Goal: Task Accomplishment & Management: Manage account settings

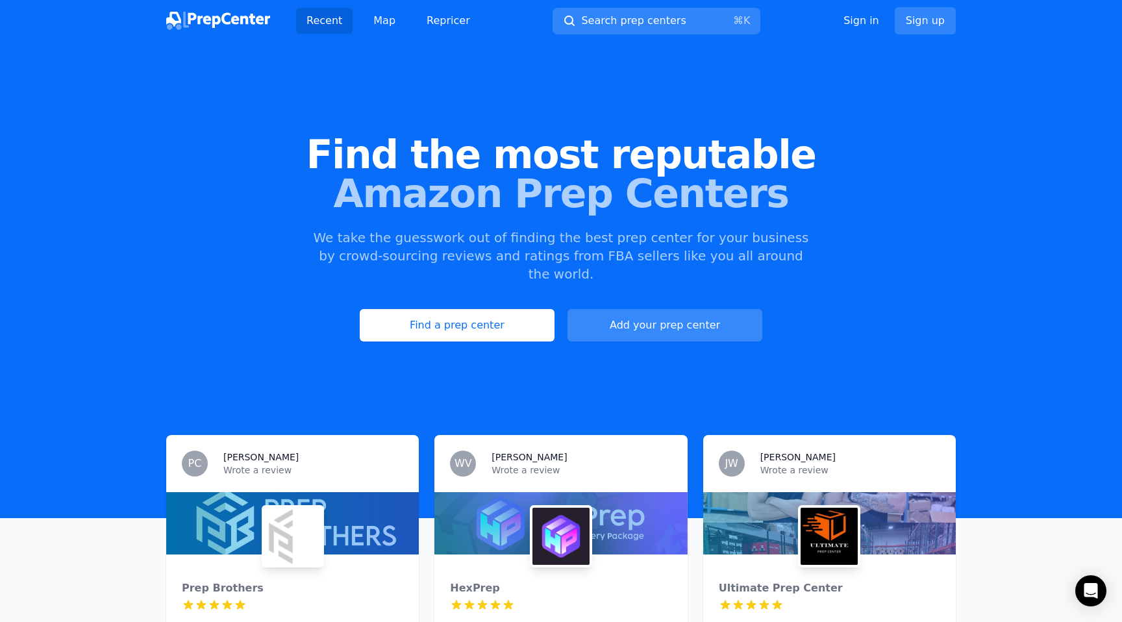
click at [673, 309] on link "Add your prep center" at bounding box center [665, 325] width 195 height 32
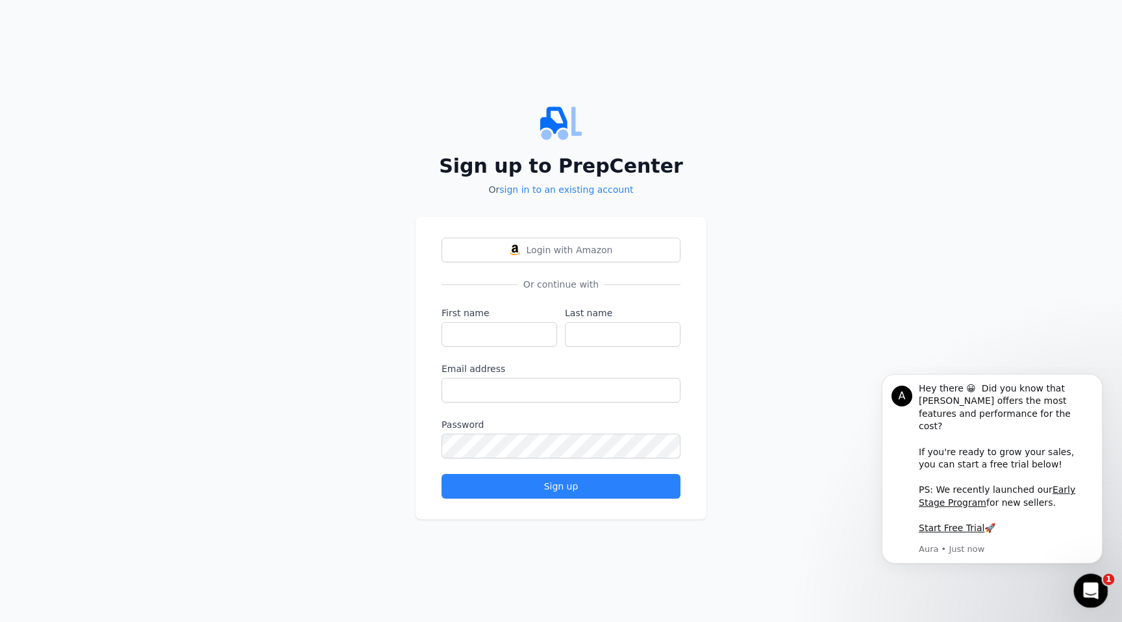
click at [1098, 588] on icon "Open Intercom Messenger" at bounding box center [1089, 589] width 21 height 21
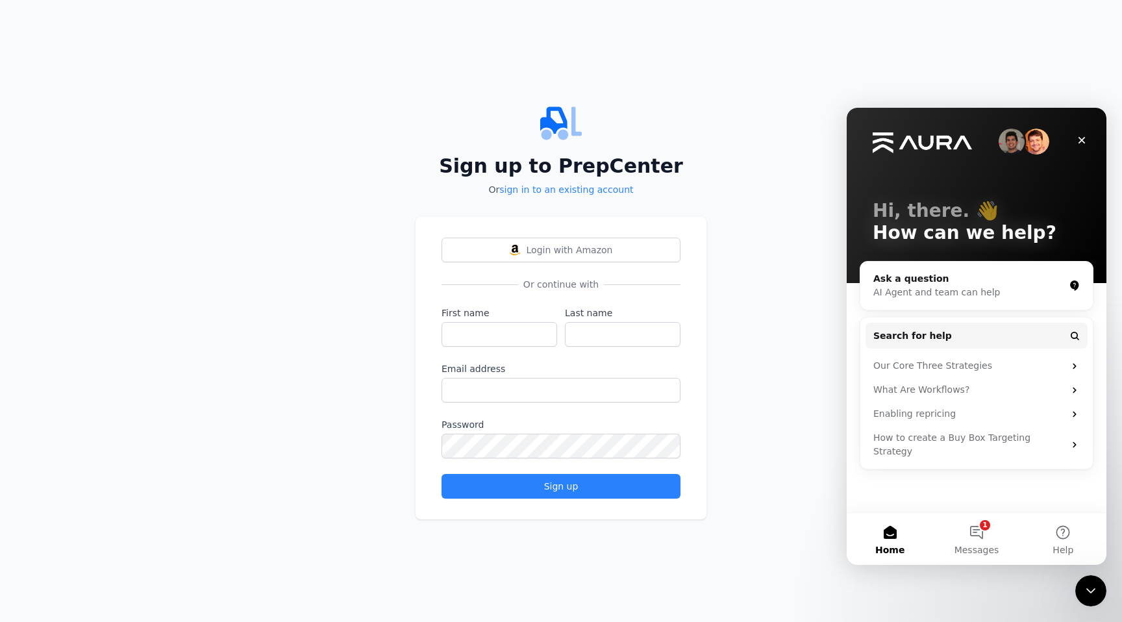
click at [910, 40] on div "Sign up to PrepCenter Or sign in to an existing account Login with Amazon Or co…" at bounding box center [561, 311] width 1122 height 622
click at [1084, 138] on icon "Close" at bounding box center [1082, 140] width 10 height 10
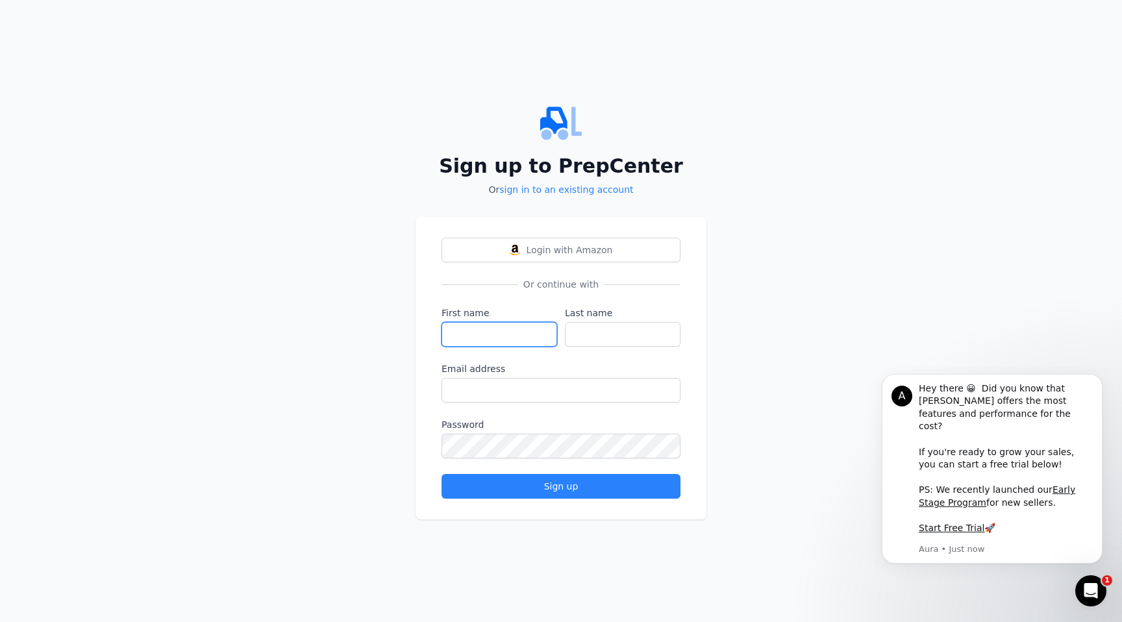
click at [494, 336] on input "First name" at bounding box center [500, 334] width 116 height 25
type input "[PERSON_NAME]"
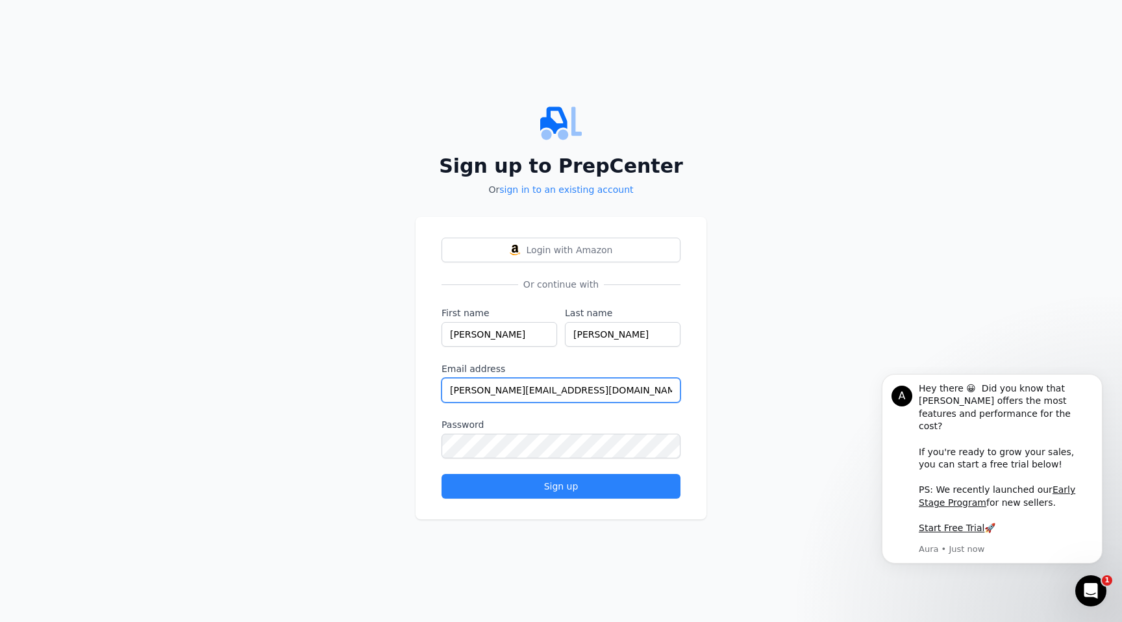
drag, startPoint x: 569, startPoint y: 394, endPoint x: 438, endPoint y: 394, distance: 131.2
click at [438, 394] on div "Login with Amazon Or continue with First name [PERSON_NAME] Last name [PERSON_N…" at bounding box center [561, 368] width 291 height 303
type input "[PERSON_NAME][EMAIL_ADDRESS][DOMAIN_NAME]"
click at [753, 343] on div "Sign up to PrepCenter Or sign in to an existing account Login with Amazon Or co…" at bounding box center [561, 311] width 1122 height 622
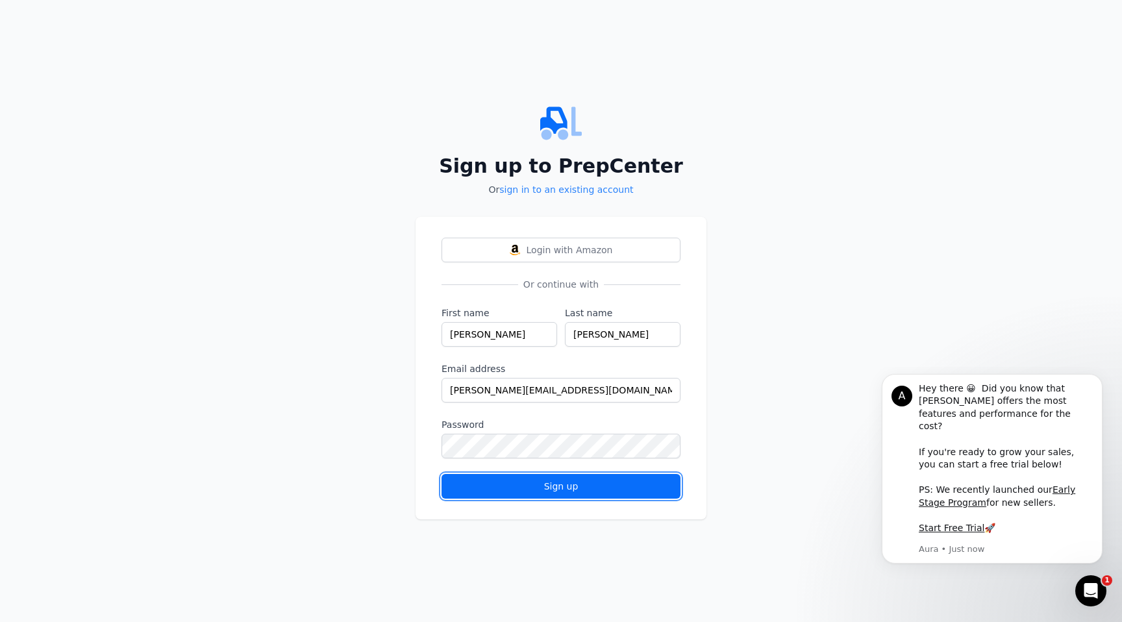
click at [590, 488] on div "Sign up" at bounding box center [561, 486] width 217 height 13
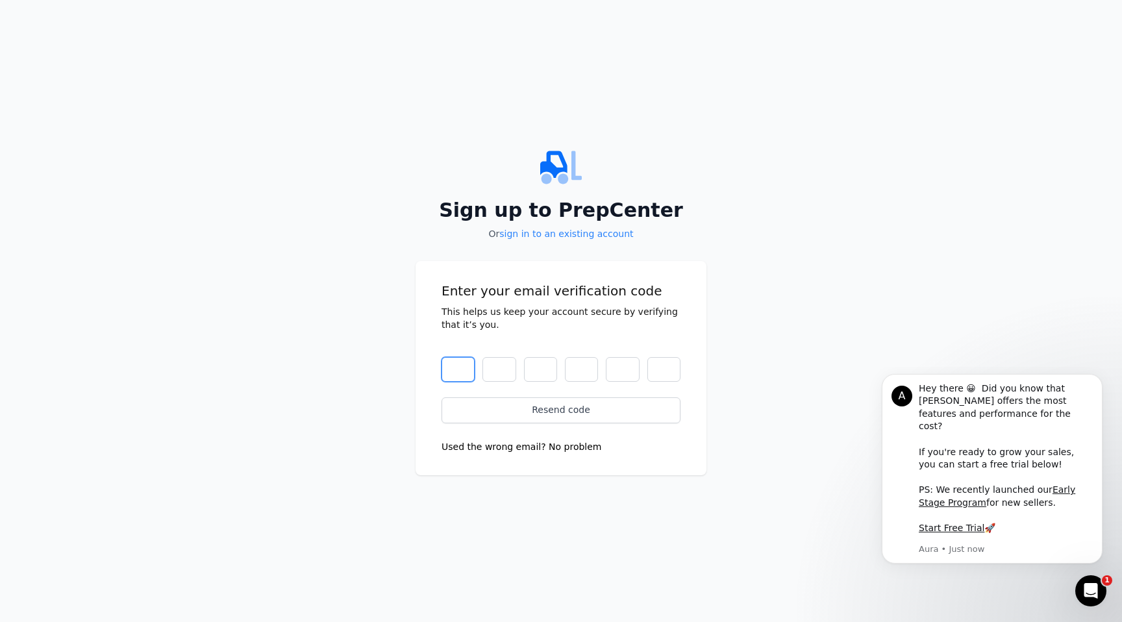
click at [463, 371] on input "text" at bounding box center [458, 369] width 33 height 25
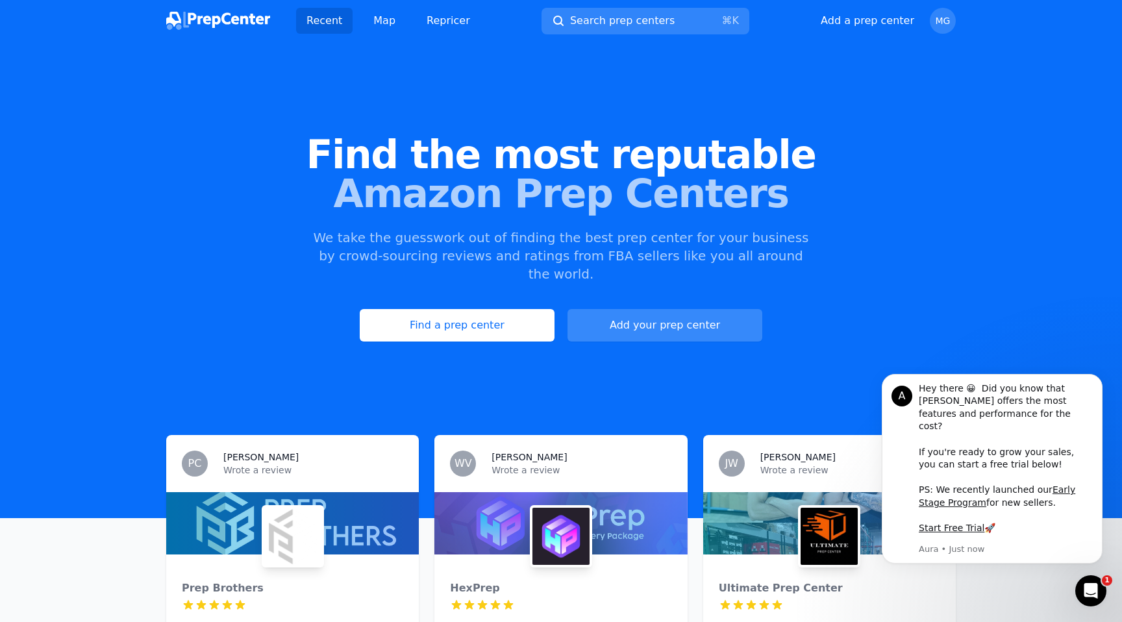
click at [681, 309] on button "Add your prep center" at bounding box center [665, 325] width 195 height 32
select select "US"
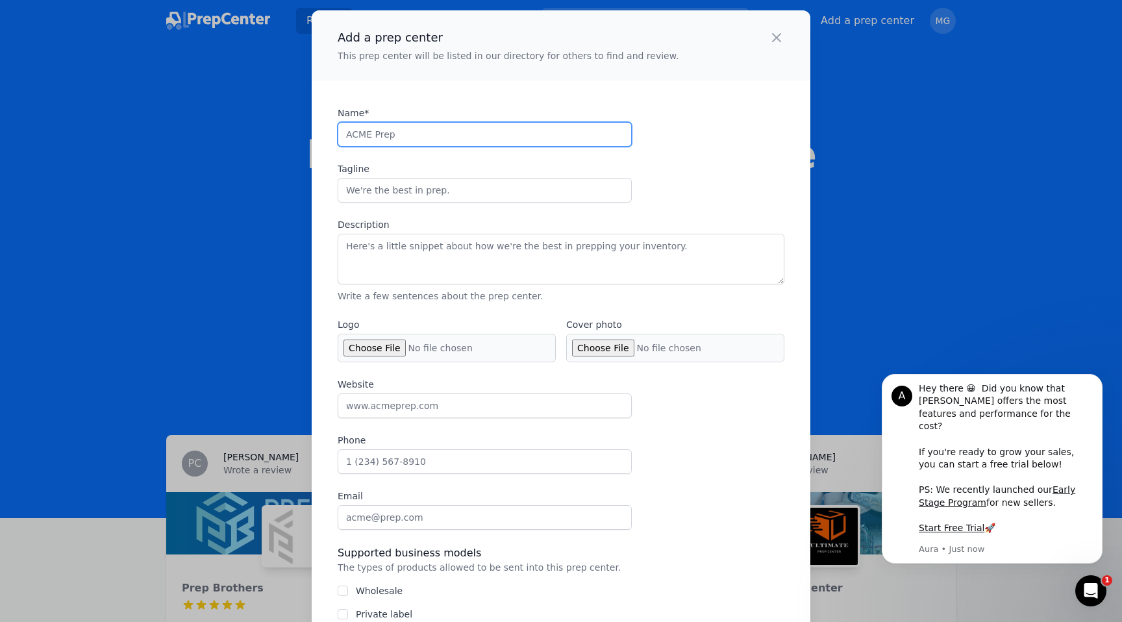
click at [520, 142] on input "Name*" at bounding box center [485, 134] width 294 height 25
type input "Golden Grove Prep"
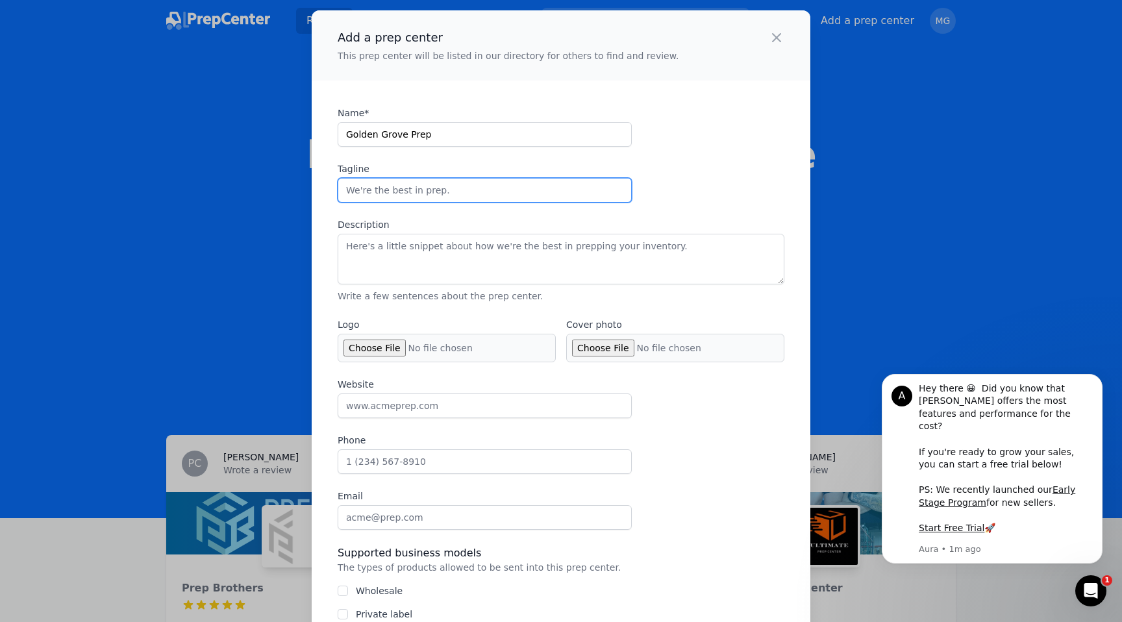
paste input "Stress FreePrep and Fulfillment solutions"
click at [483, 192] on input "Stress FreePrep and Fulfillment solutions" at bounding box center [485, 190] width 294 height 25
type input "Stress FreePrep and Fulfillment Solutions"
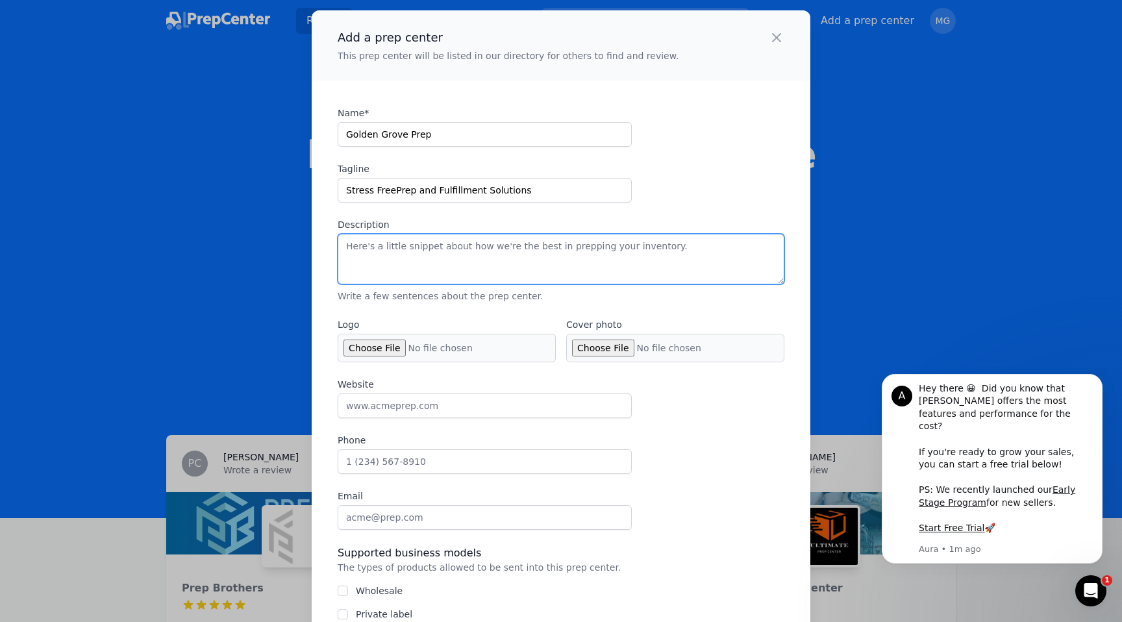
click at [469, 250] on textarea "Description" at bounding box center [561, 259] width 447 height 51
paste textarea "We are a family-owned and operated company that is focused on providing amazing…"
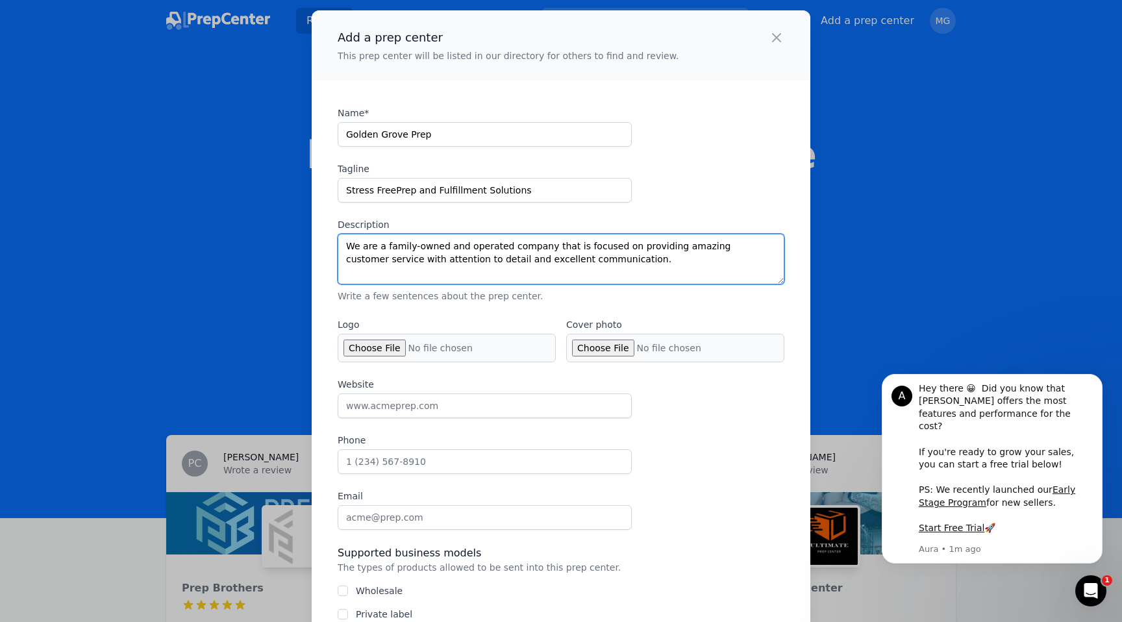
type textarea "We are a family-owned and operated company that is focused on providing amazing…"
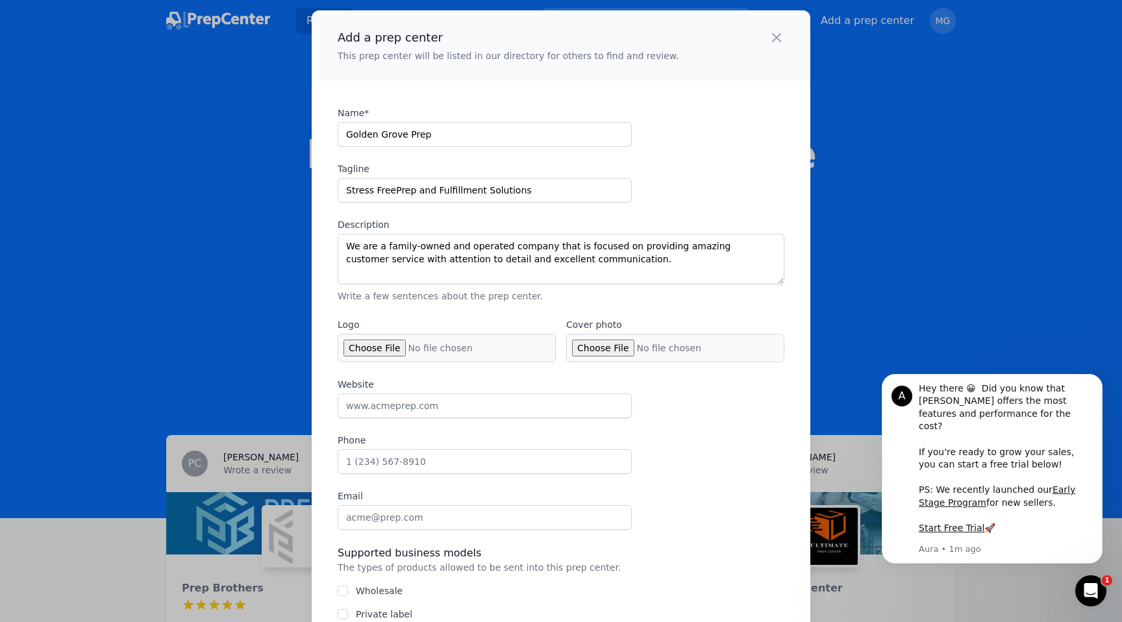
click at [362, 346] on input "Logo" at bounding box center [447, 348] width 218 height 29
type input "C:\fakepath\Golden Grove Prep.png"
click at [596, 350] on input "Cover photo" at bounding box center [675, 348] width 218 height 29
type input "C:\fakepath\Golden Grove Prep Long.png"
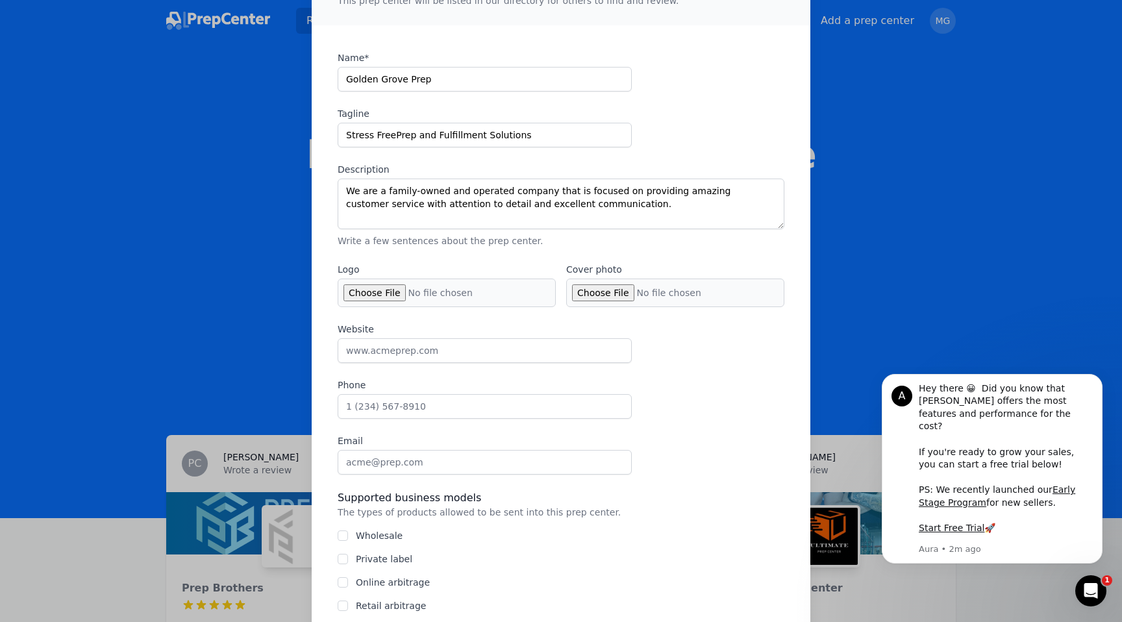
scroll to position [65, 0]
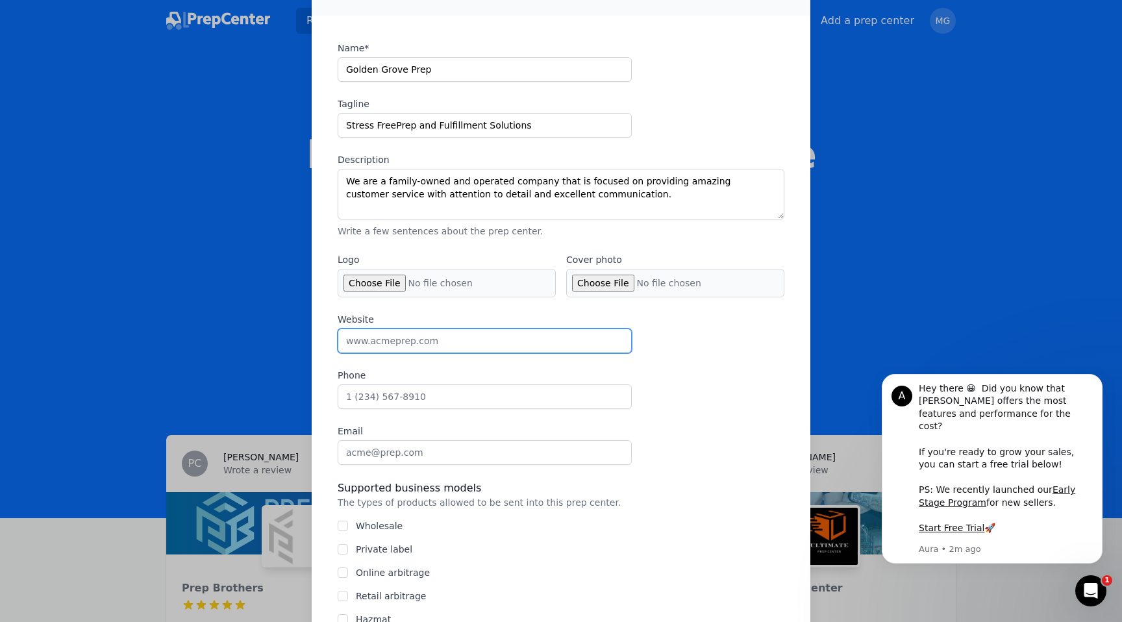
click at [484, 341] on input "Website" at bounding box center [485, 341] width 294 height 25
paste input "[URL][DOMAIN_NAME]"
type input "[URL][DOMAIN_NAME]"
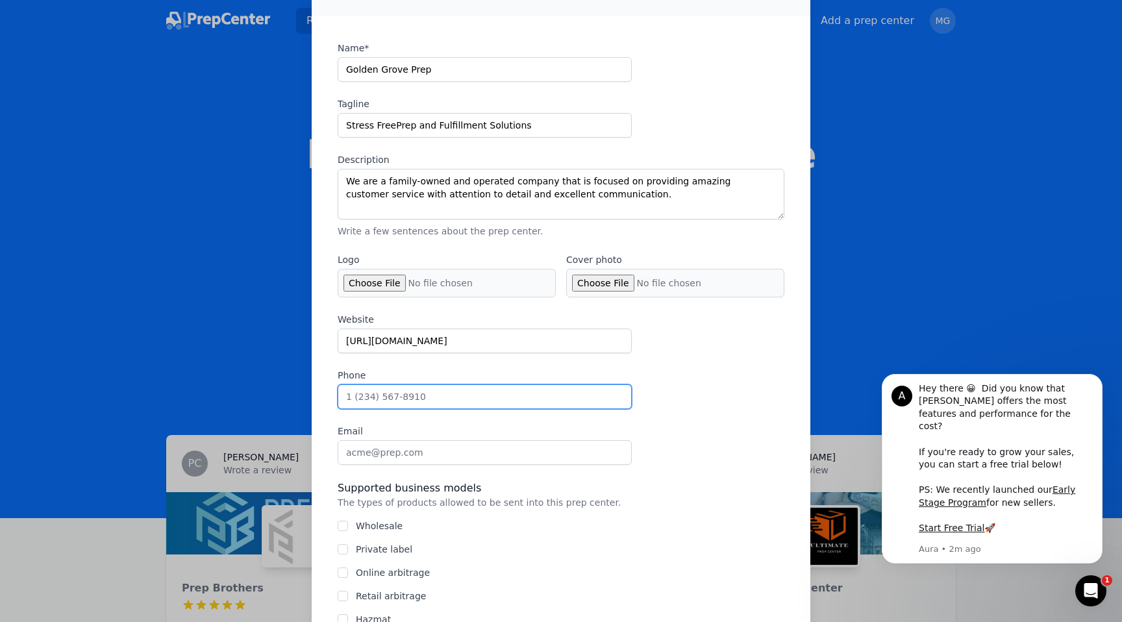
click at [488, 395] on input "Phone" at bounding box center [485, 396] width 294 height 25
type input "[PHONE_NUMBER]"
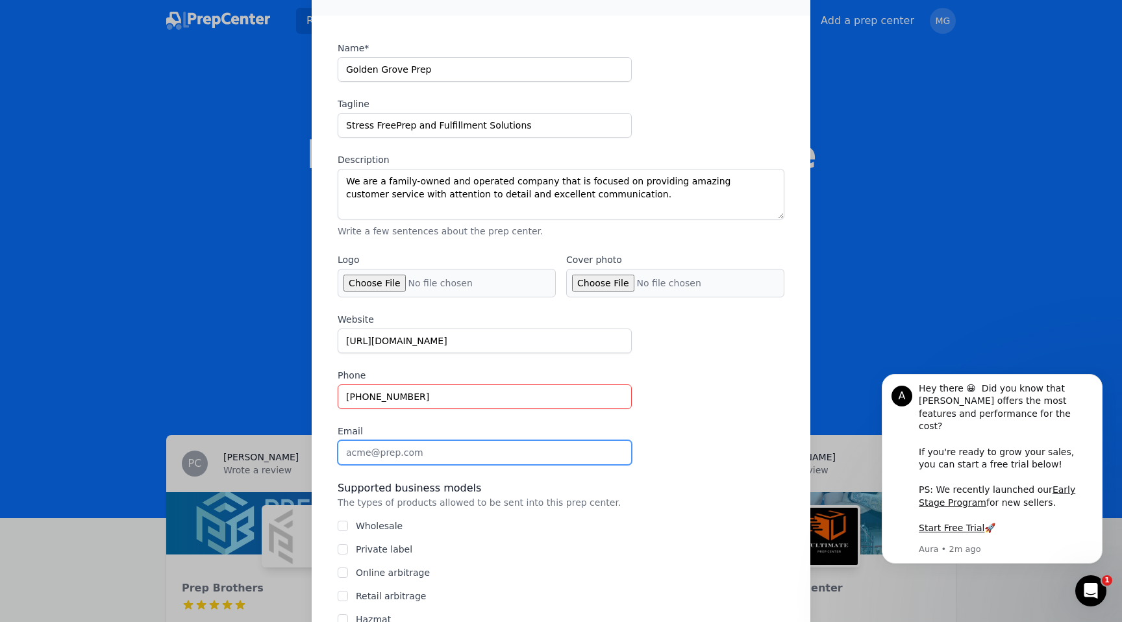
click at [543, 458] on input "Email" at bounding box center [485, 452] width 294 height 25
type input "[EMAIL_ADDRESS][DOMAIN_NAME]"
click at [712, 447] on div "Website [URL][DOMAIN_NAME] Phone [PHONE_NUMBER] Email [EMAIL_ADDRESS][DOMAIN_NA…" at bounding box center [561, 389] width 447 height 152
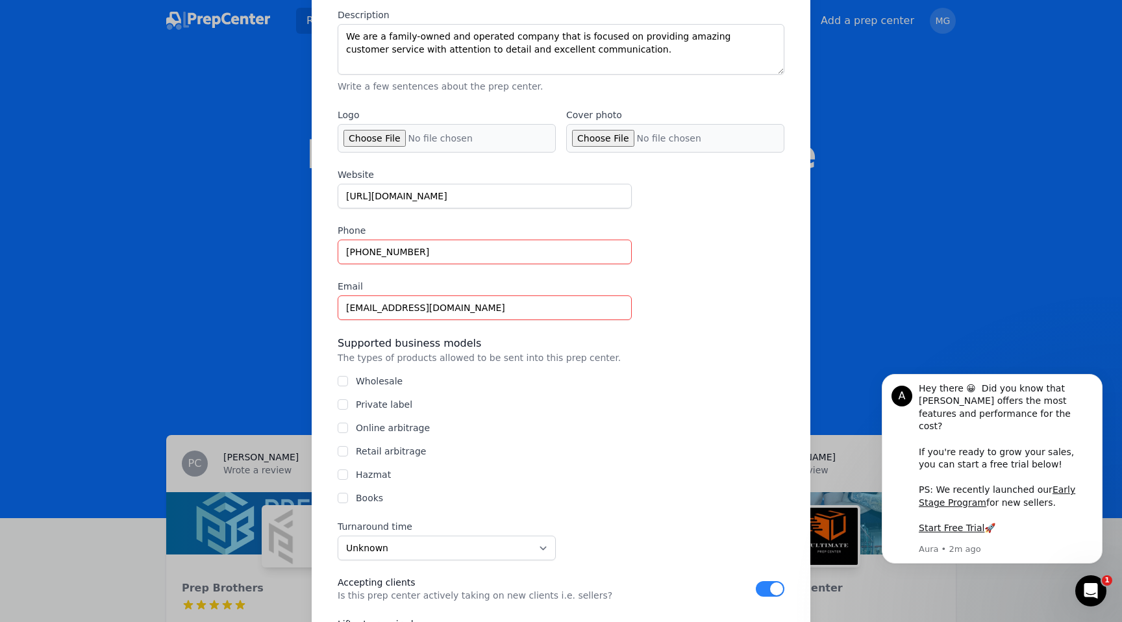
scroll to position [219, 0]
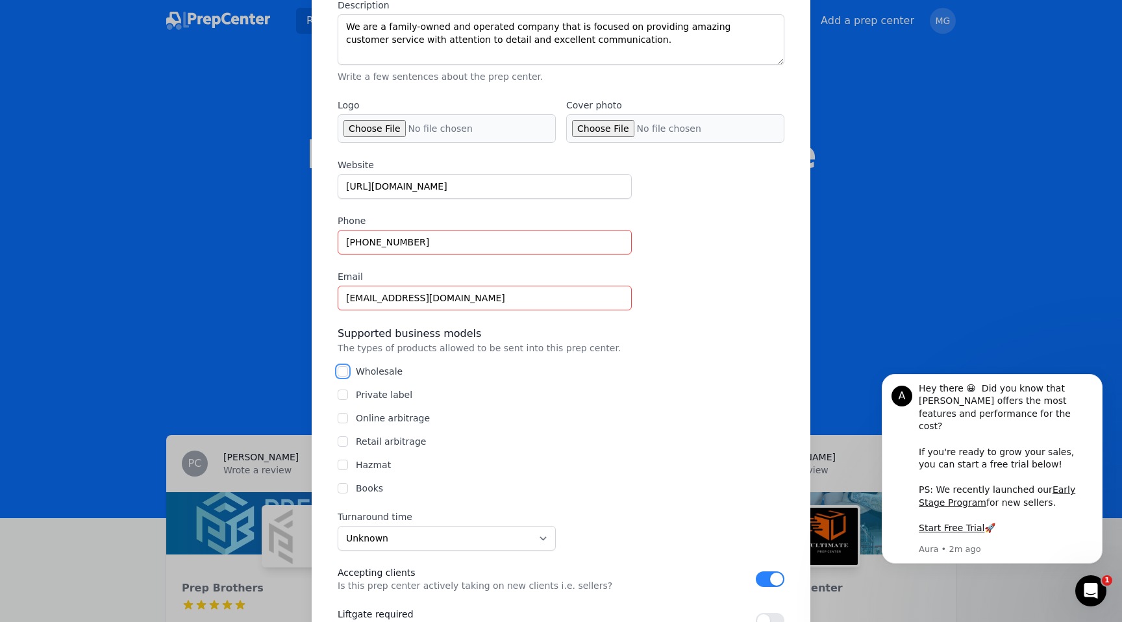
click at [343, 368] on input "Wholesale" at bounding box center [343, 371] width 10 height 10
checkbox input "true"
click at [343, 396] on input "Private label" at bounding box center [343, 395] width 10 height 10
checkbox input "true"
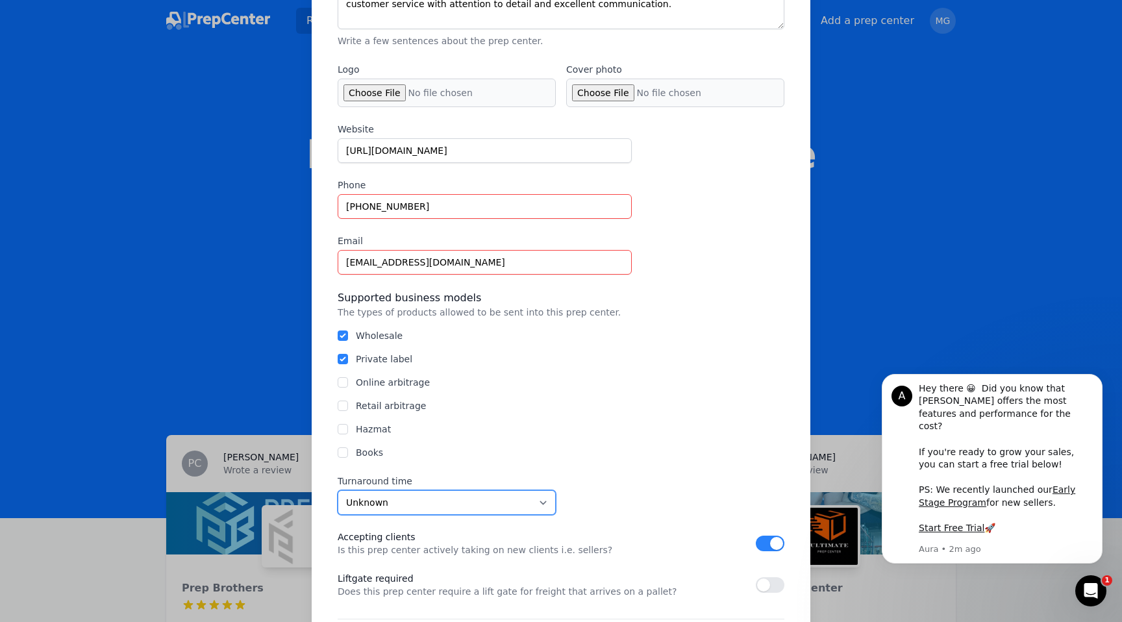
click at [538, 504] on select "Unknown Within 24 hours 24 to 48 hours 48 to 72 hours Over 72 hours" at bounding box center [447, 502] width 218 height 25
select select "24to48"
click at [338, 490] on select "Unknown Within 24 hours 24 to 48 hours 48 to 72 hours Over 72 hours" at bounding box center [447, 502] width 218 height 25
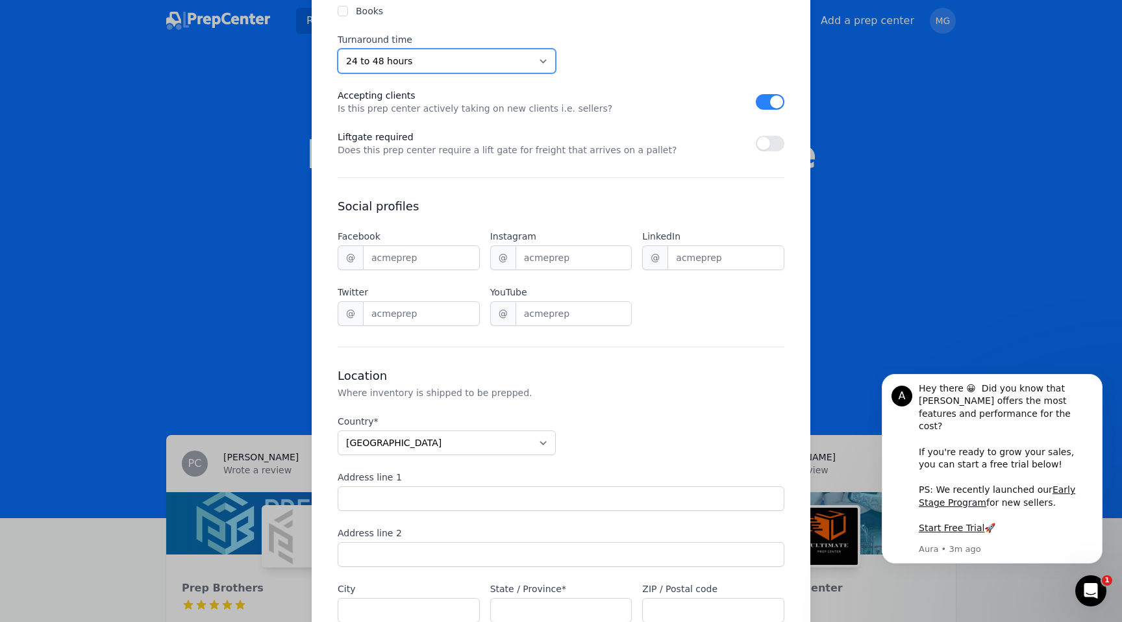
scroll to position [701, 0]
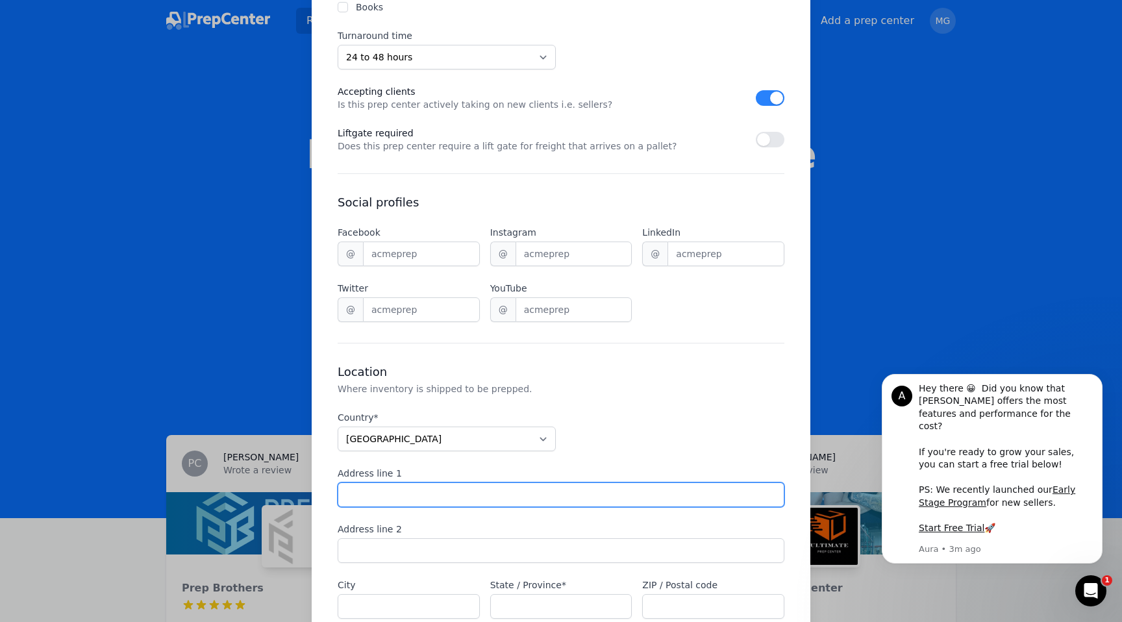
click at [625, 495] on input "Address line 1" at bounding box center [561, 494] width 447 height 25
type input "6363 N Orange Blossom Trail"
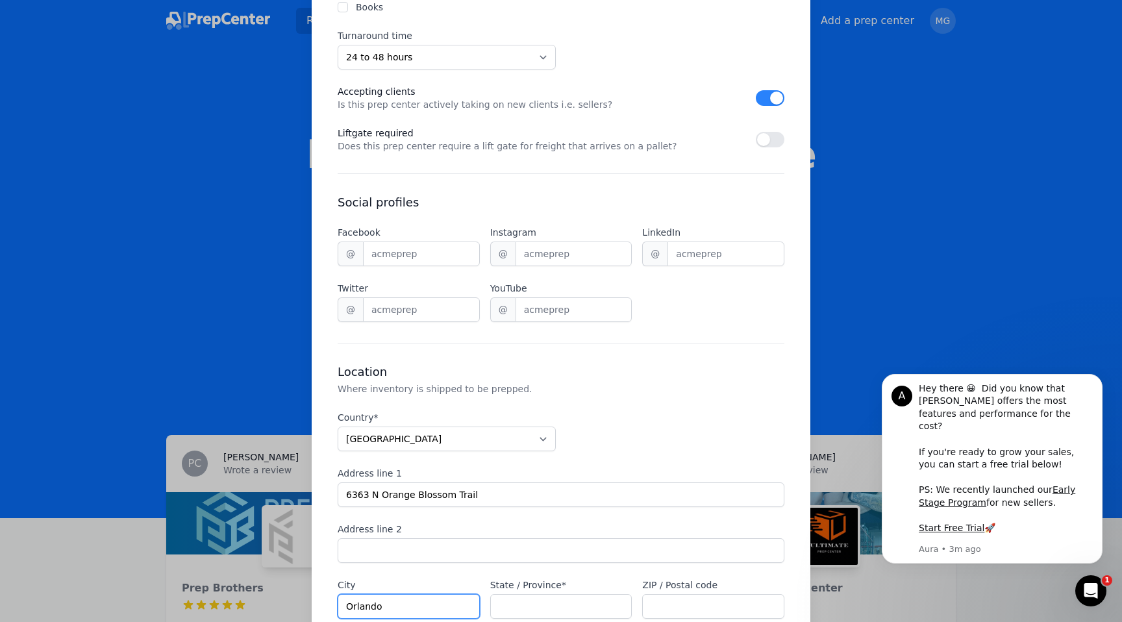
type input "Orlando"
type input "FL"
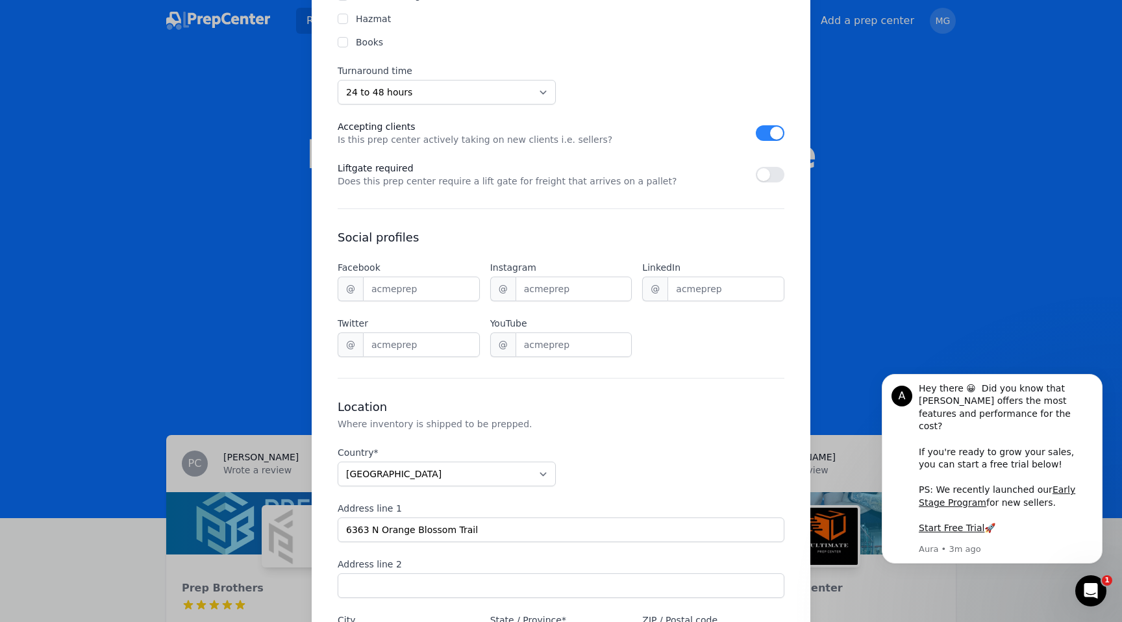
scroll to position [885, 0]
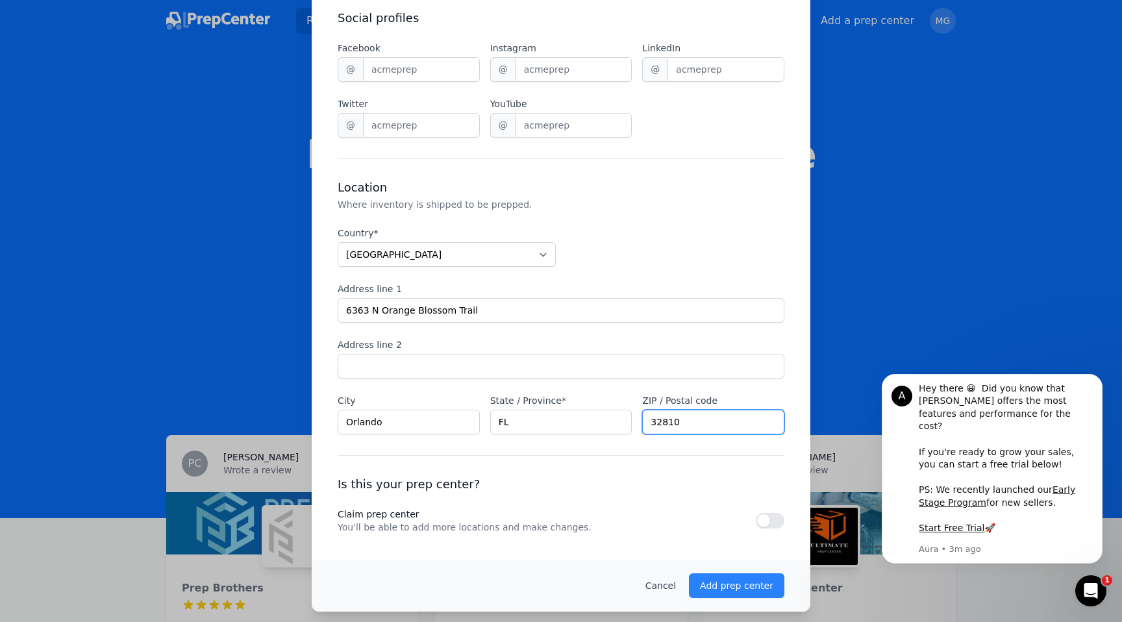
type input "32810"
click at [769, 520] on button "button" at bounding box center [770, 521] width 29 height 16
click at [738, 590] on p "Add prep center" at bounding box center [736, 585] width 73 height 13
checkbox input "false"
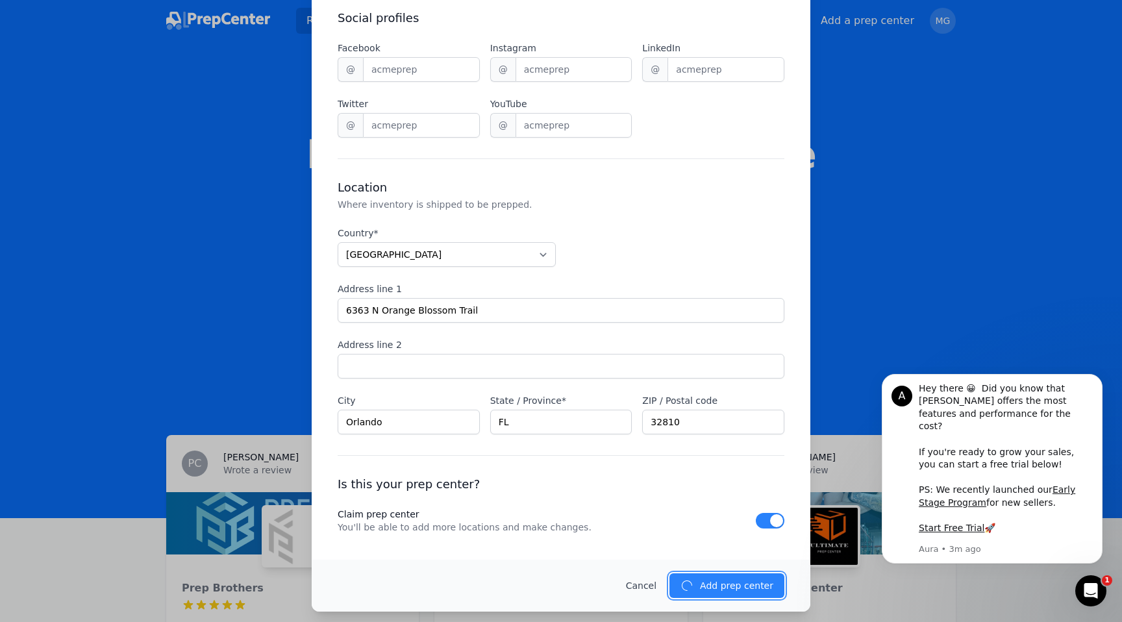
select select "unknown"
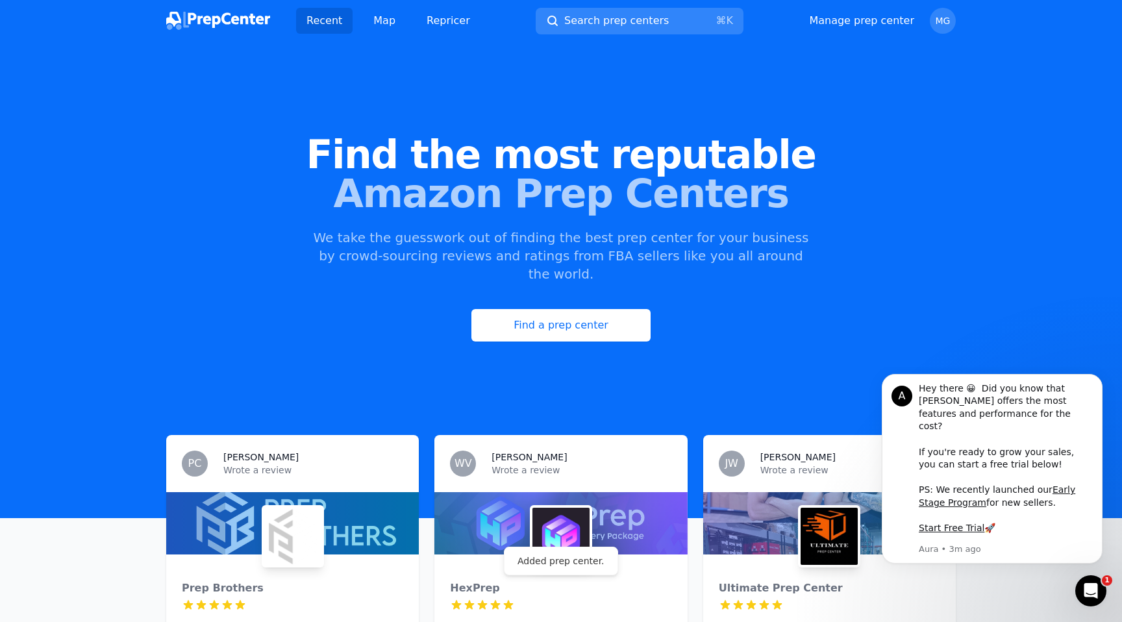
scroll to position [0, 0]
click at [1045, 309] on div "Find a prep center" at bounding box center [561, 325] width 1080 height 32
click at [386, 21] on link "Map" at bounding box center [384, 21] width 43 height 26
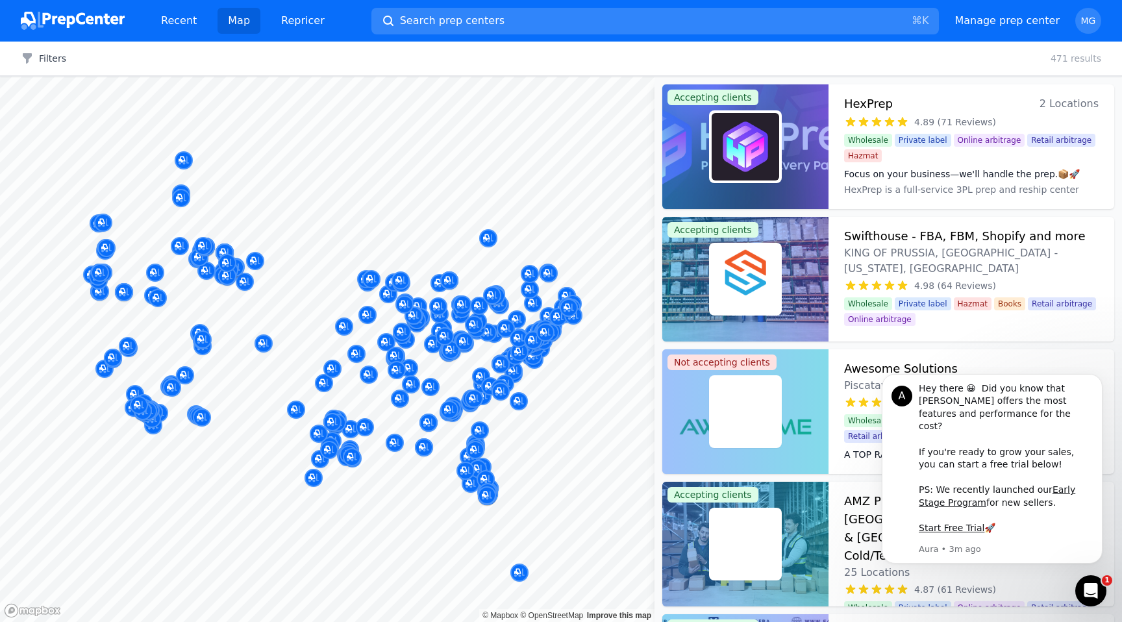
click at [483, 483] on button "Map marker" at bounding box center [488, 492] width 18 height 19
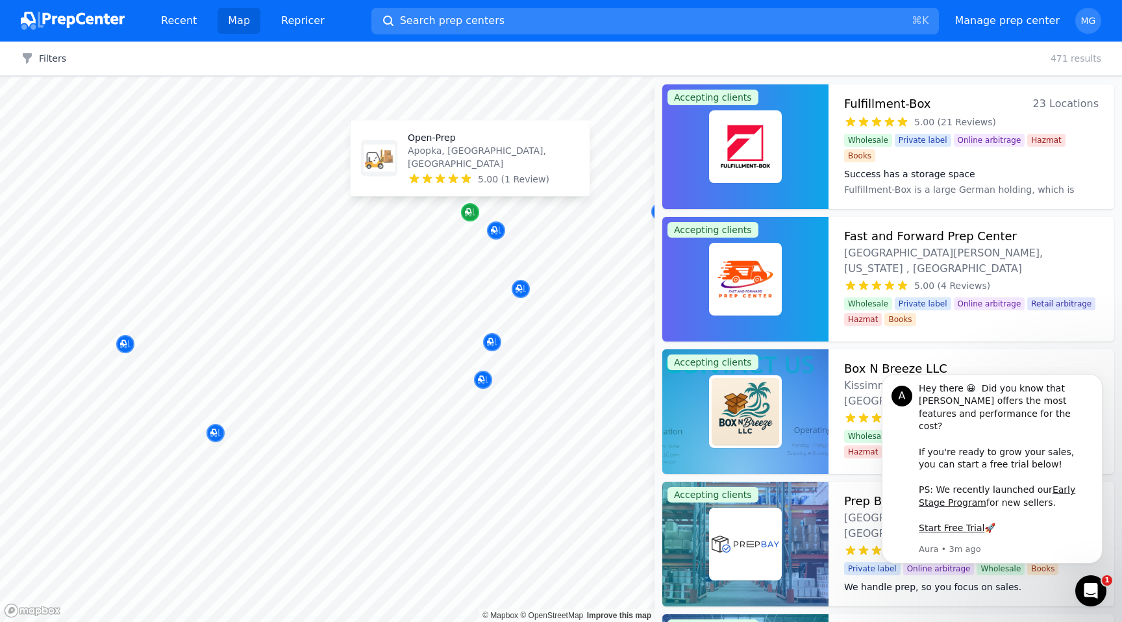
click at [468, 209] on icon "Map marker" at bounding box center [470, 212] width 10 height 13
click at [468, 213] on div at bounding box center [495, 217] width 249 height 10
click at [473, 210] on icon "Map marker" at bounding box center [470, 212] width 10 height 8
click at [1097, 380] on icon "Dismiss notification" at bounding box center [1098, 377] width 5 height 5
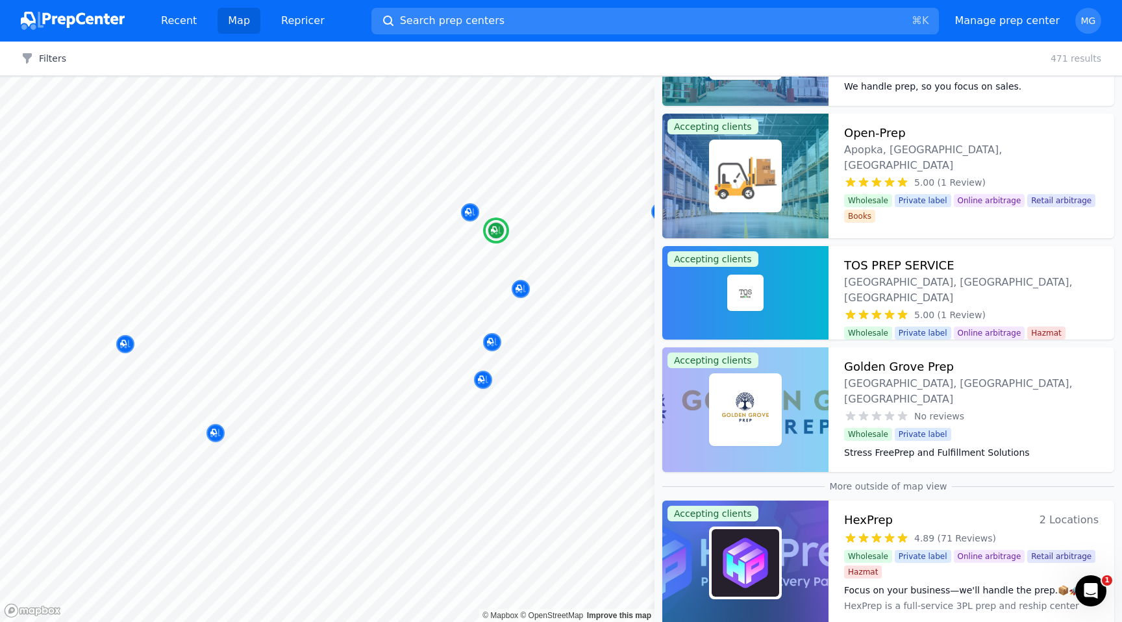
scroll to position [577, 0]
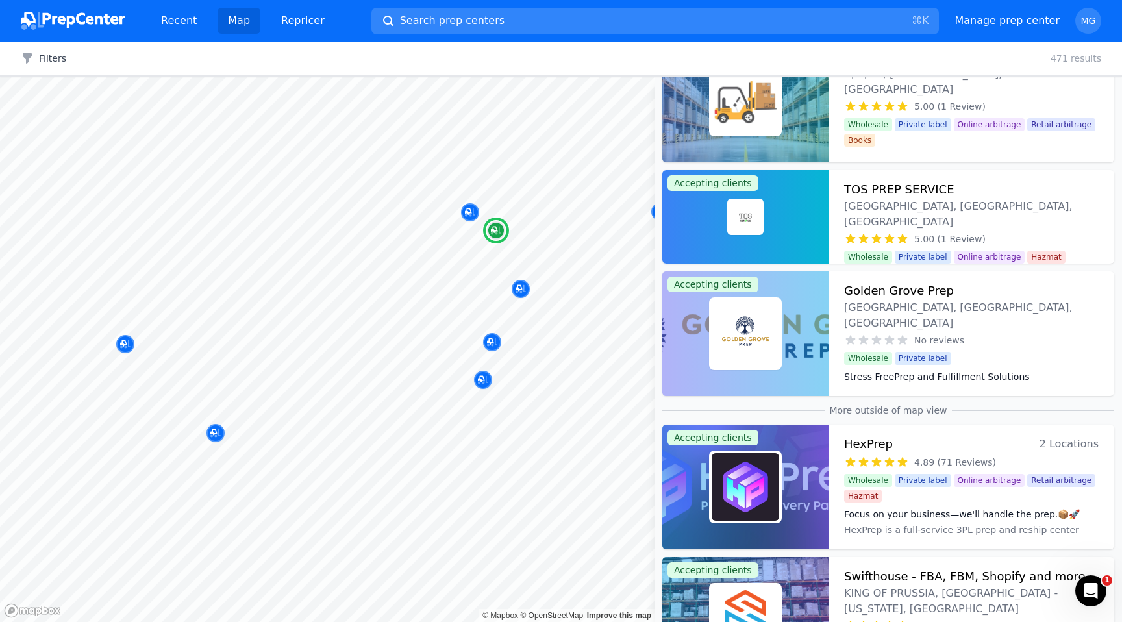
click at [938, 291] on h3 "Golden Grove Prep" at bounding box center [899, 291] width 110 height 18
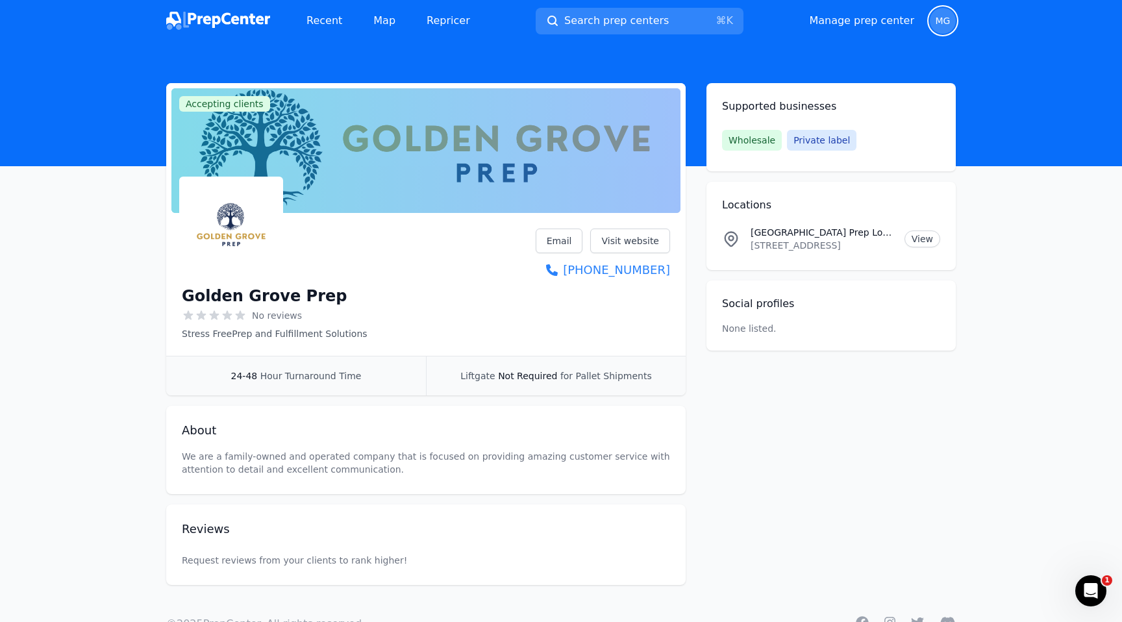
click at [938, 23] on span "MG" at bounding box center [943, 20] width 15 height 9
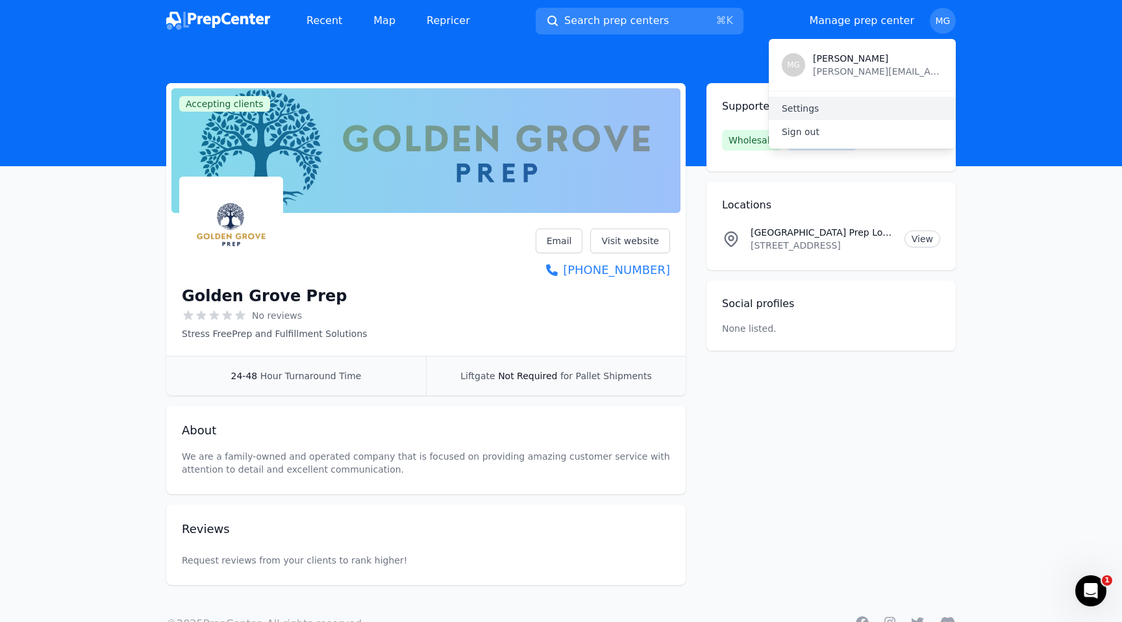
click at [792, 118] on link "Settings" at bounding box center [862, 108] width 187 height 23
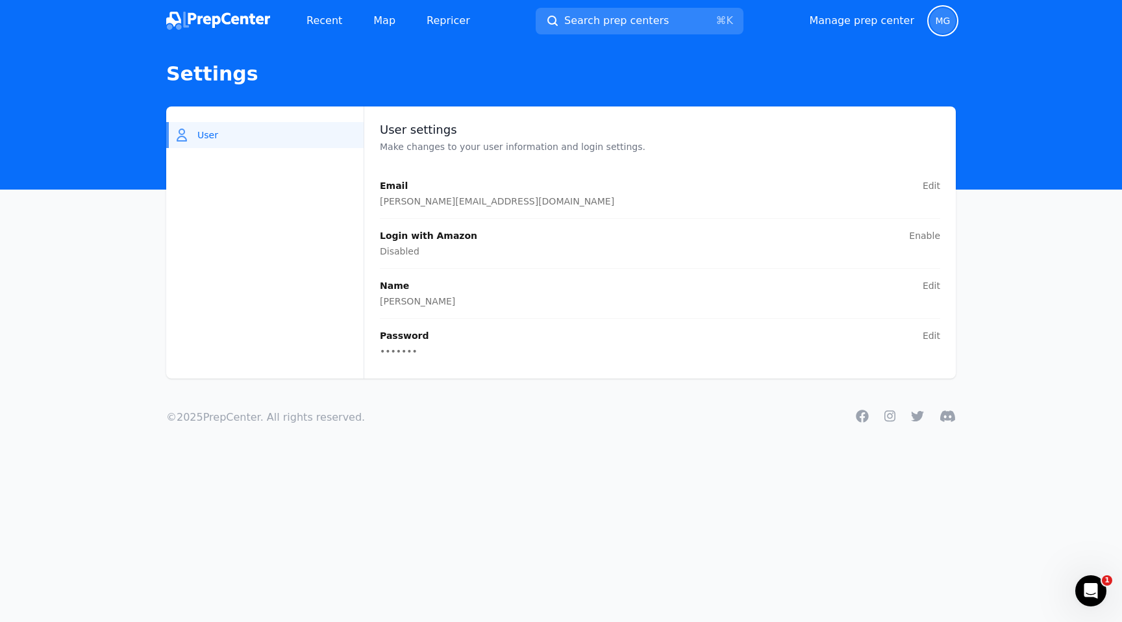
click at [1060, 119] on main "User User settings Make changes to your user information and login settings. Em…" at bounding box center [561, 242] width 1122 height 272
click at [852, 19] on link "Manage prep center" at bounding box center [861, 21] width 105 height 16
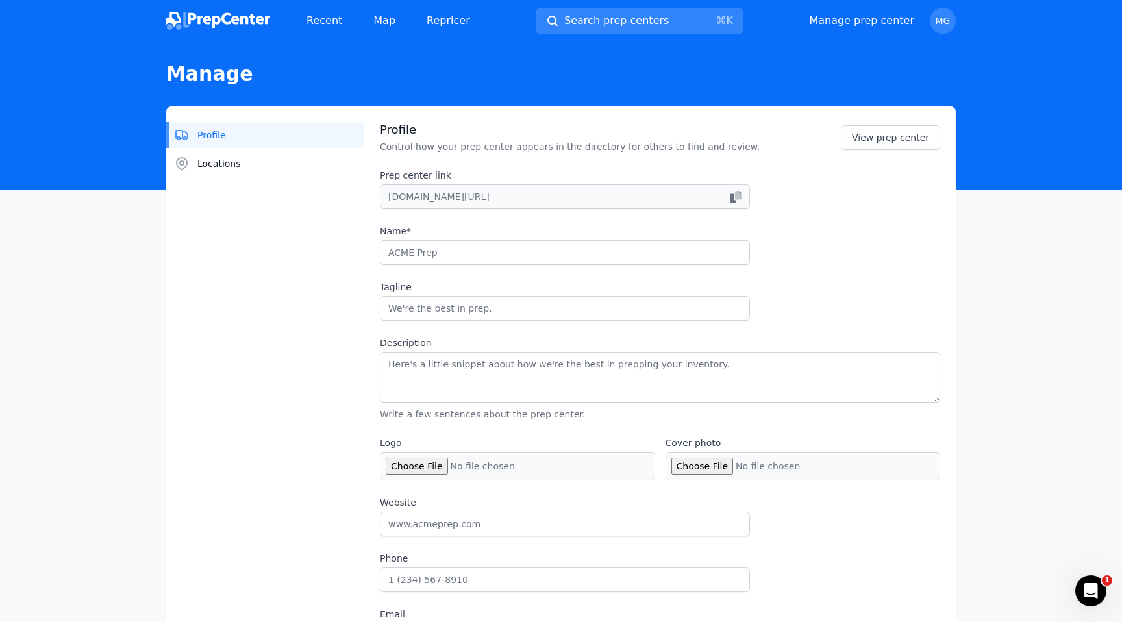
type input "Golden Grove Prep"
type input "Stress FreePrep and Fulfillment Solutions"
type textarea "We are a family-owned and operated company that is focused on providing amazing…"
type input "[URL][DOMAIN_NAME]"
type input "[PHONE_NUMBER]"
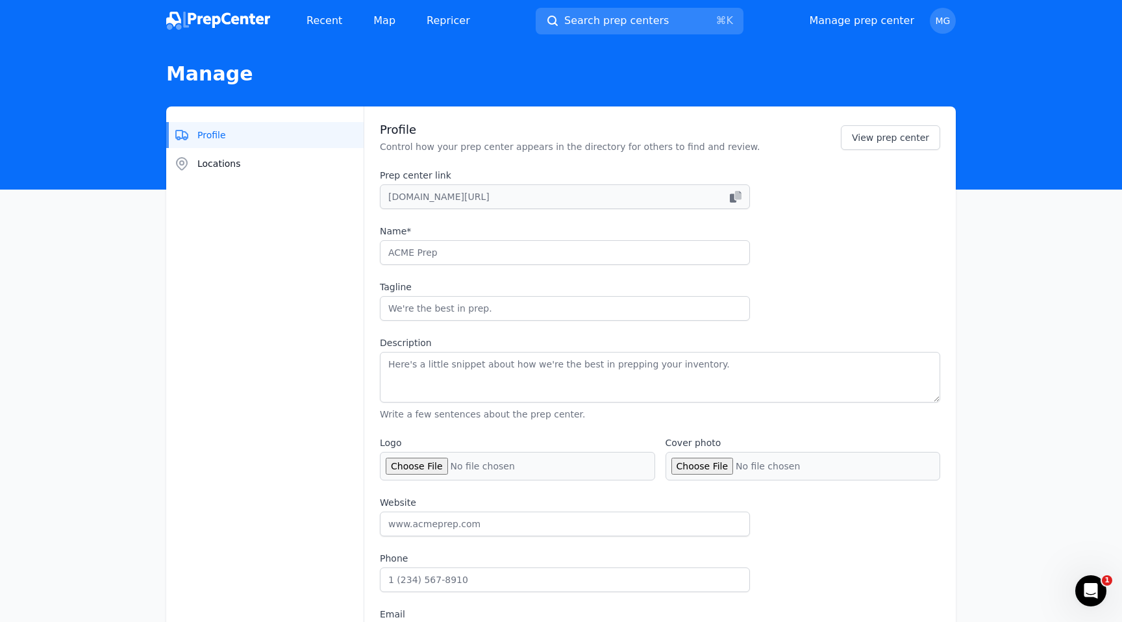
type input "[EMAIL_ADDRESS][DOMAIN_NAME]"
checkbox input "true"
select select "24to48"
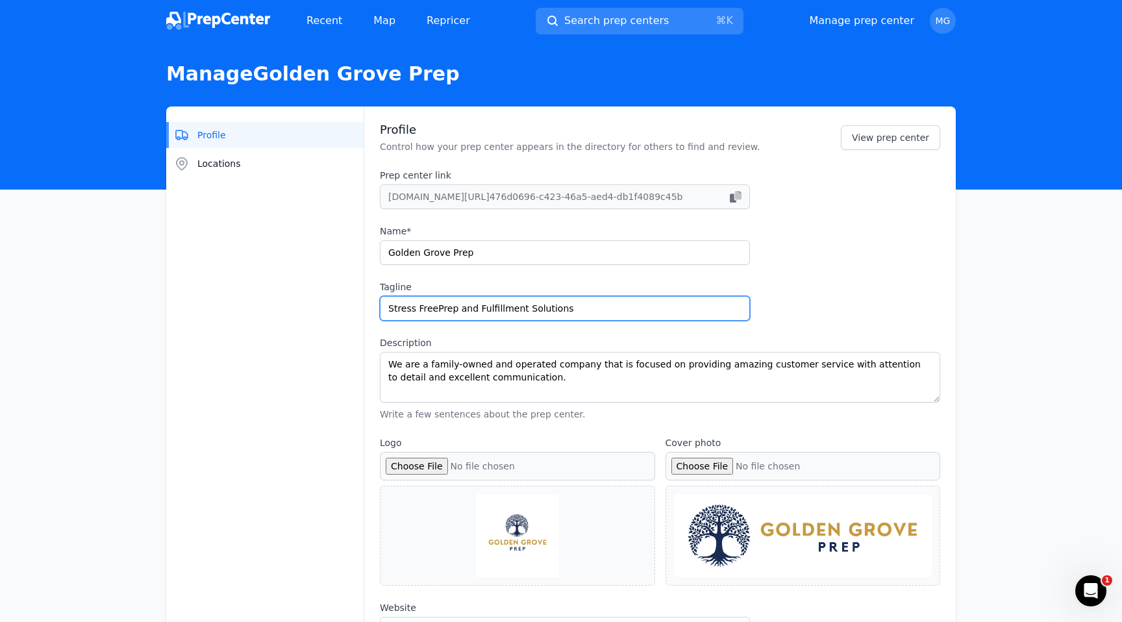
click at [436, 305] on input "Stress FreePrep and Fulfillment Solutions" at bounding box center [565, 308] width 370 height 25
type input "Stress Free Prep and Fulfillment Solutions"
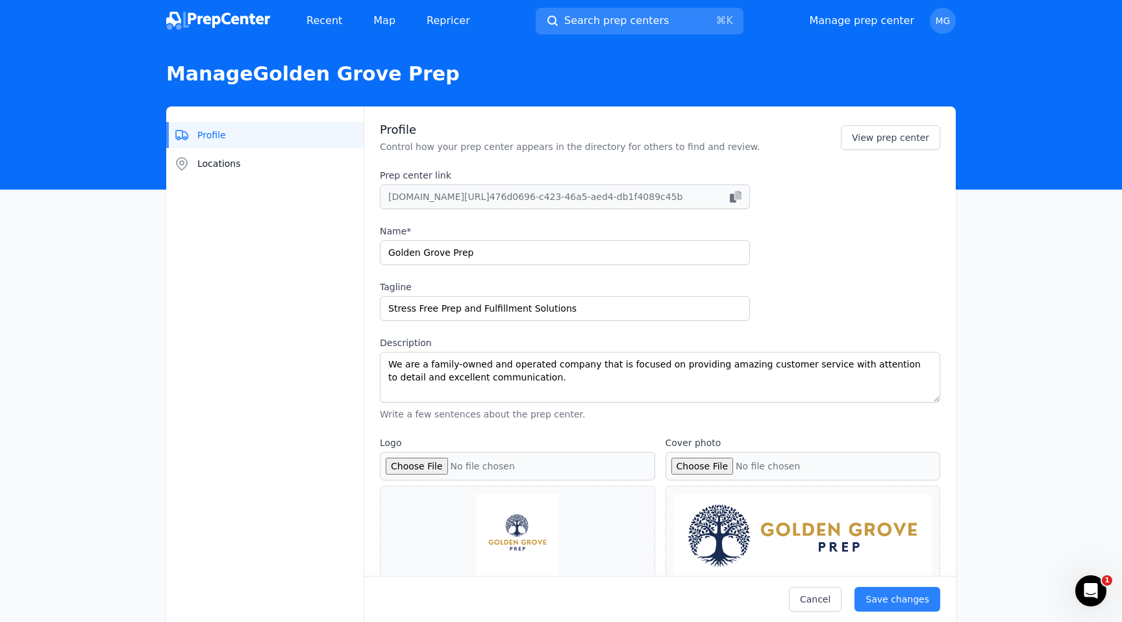
click at [859, 297] on div "Prep center link [DOMAIN_NAME][URL] 476d0696-c423-46a5-aed4-db1f4089c45b Name* …" at bounding box center [660, 295] width 560 height 252
click at [900, 604] on div "Save changes" at bounding box center [898, 599] width 64 height 13
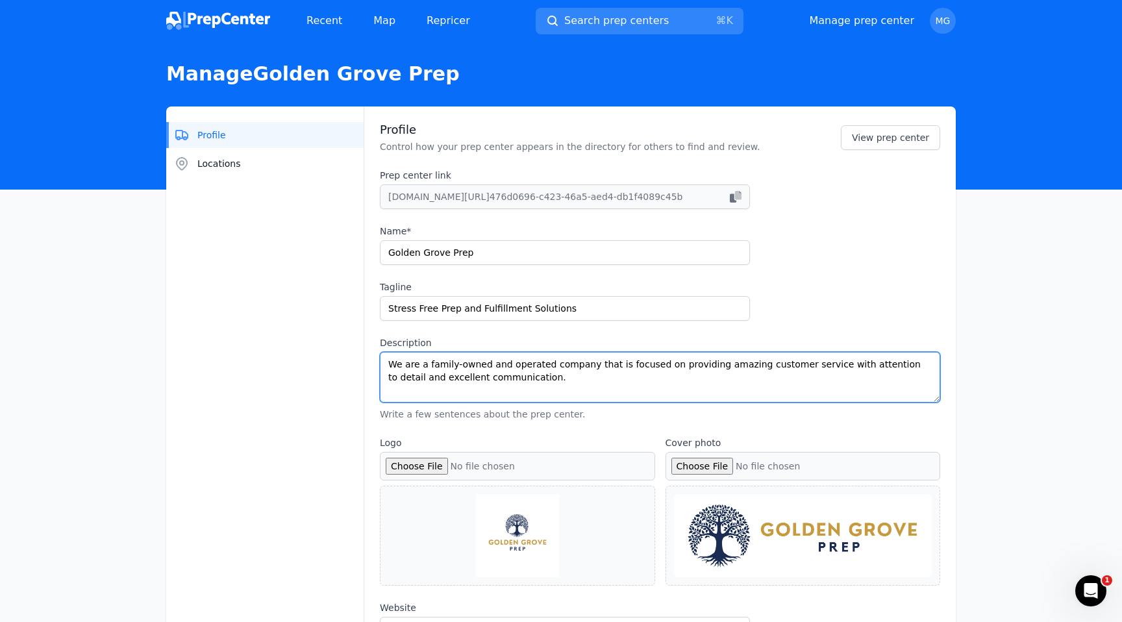
click at [543, 381] on textarea "We are a family-owned and operated company that is focused on providing amazing…" at bounding box center [660, 377] width 560 height 51
paste textarea "We're not just here for the moment. We're here to serve you for a lifetime."
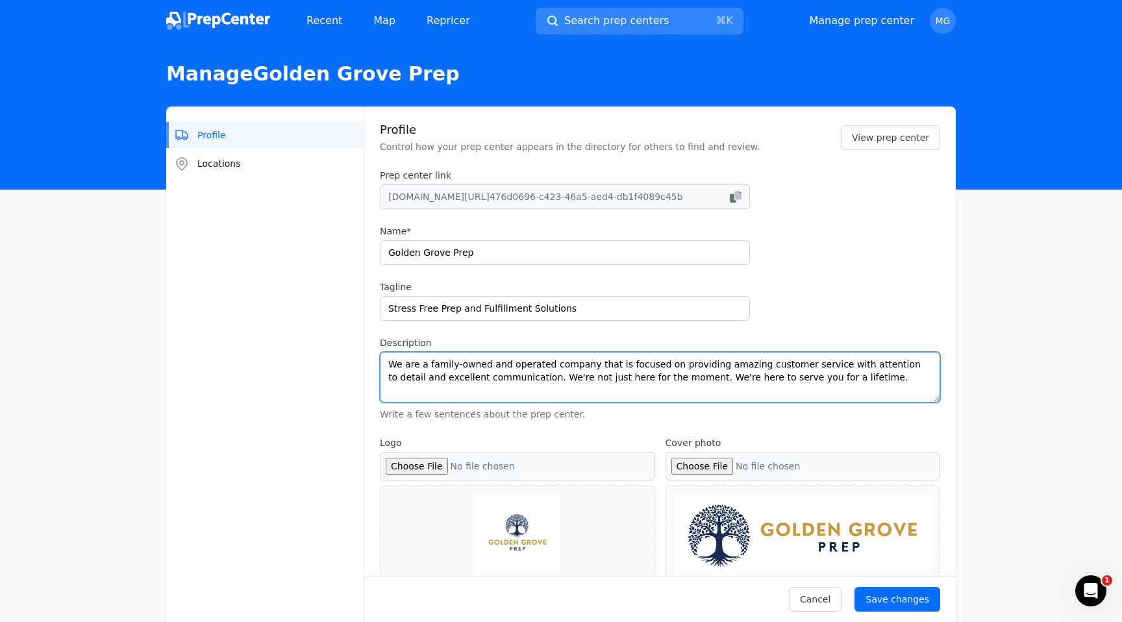
type textarea "We are a family-owned and operated company that is focused on providing amazing…"
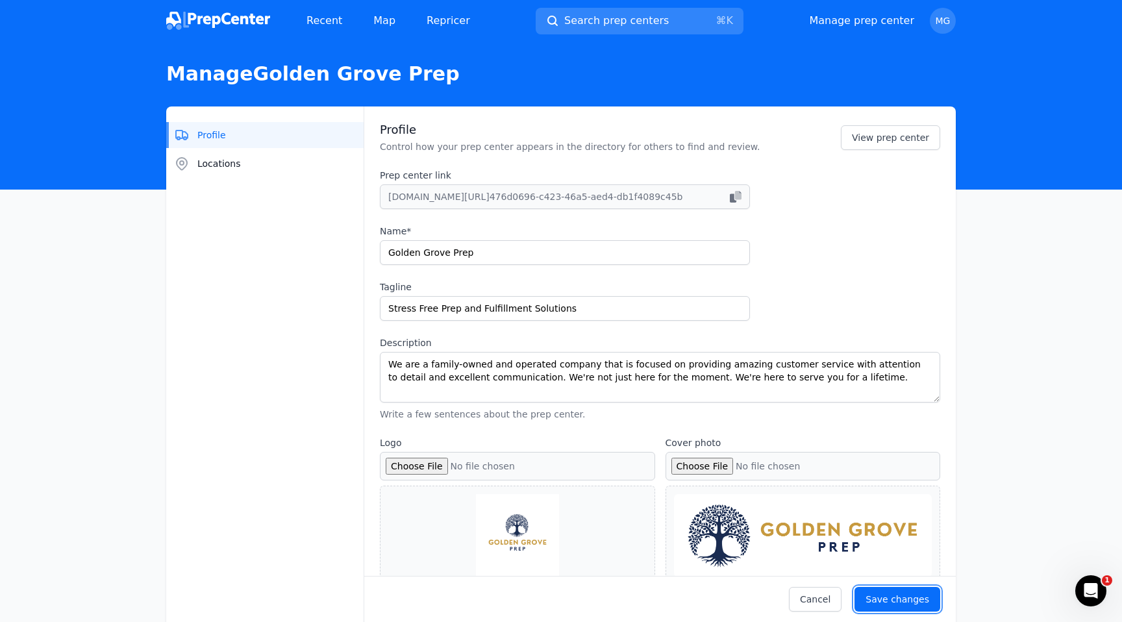
click at [910, 598] on div "Save changes" at bounding box center [898, 599] width 64 height 13
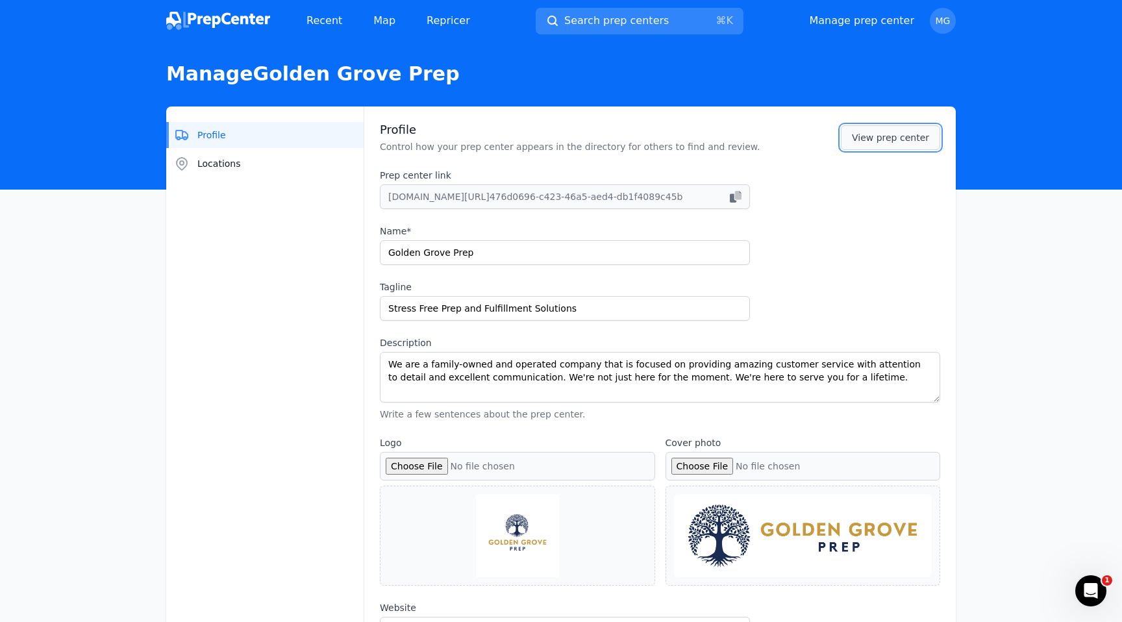
click at [905, 135] on link "View prep center" at bounding box center [890, 137] width 99 height 25
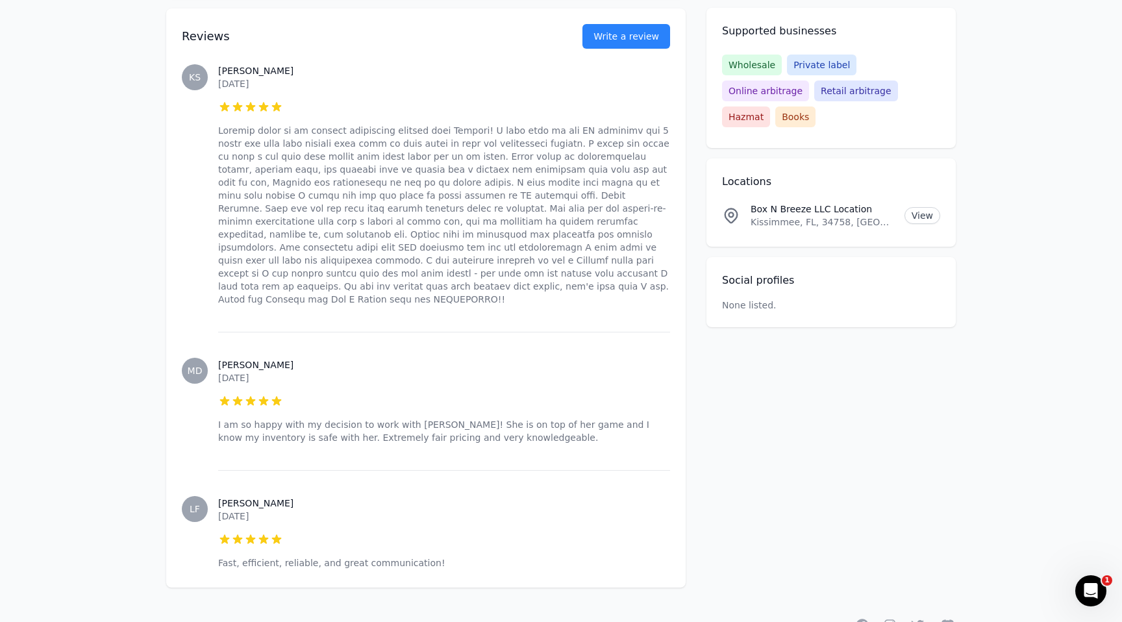
scroll to position [566, 0]
